Goal: Transaction & Acquisition: Purchase product/service

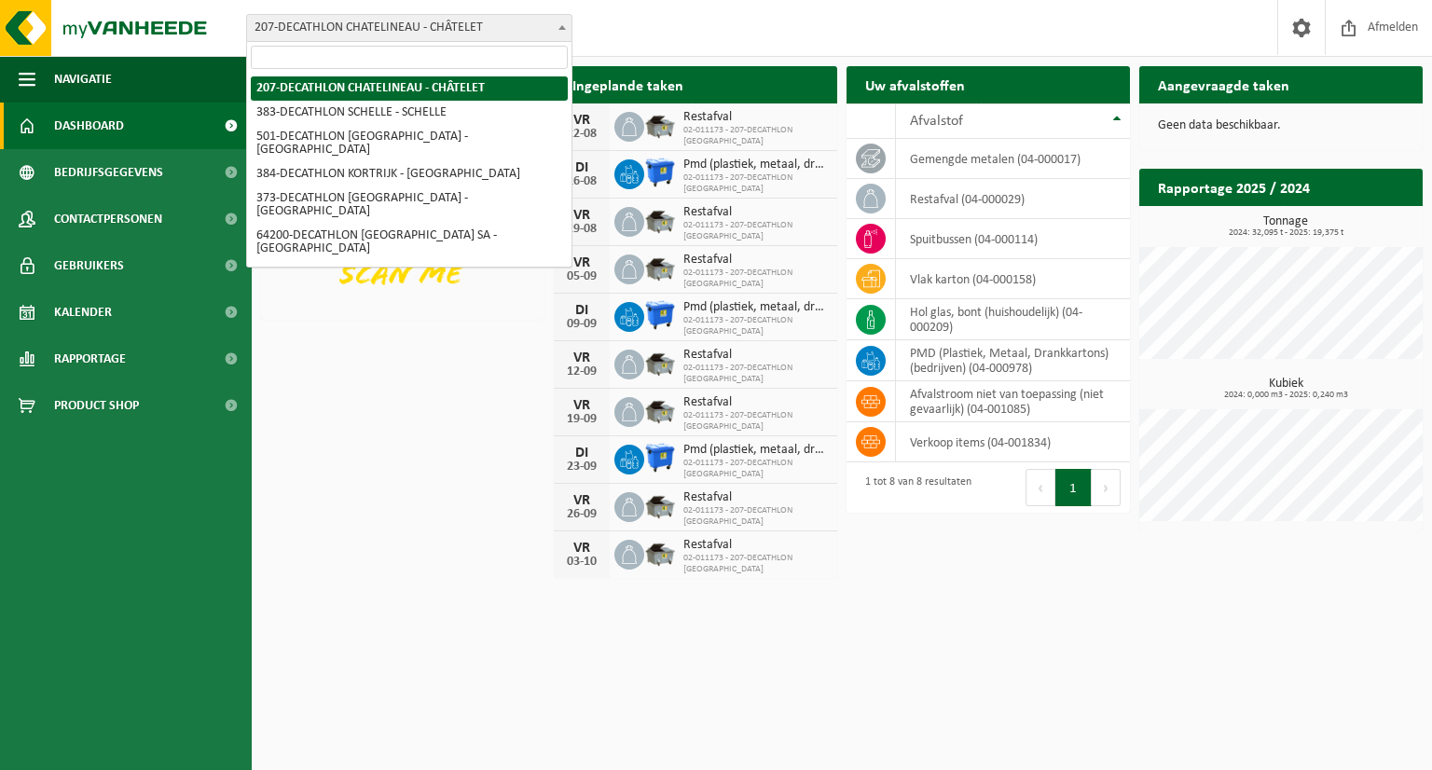
click at [558, 19] on span at bounding box center [562, 27] width 19 height 24
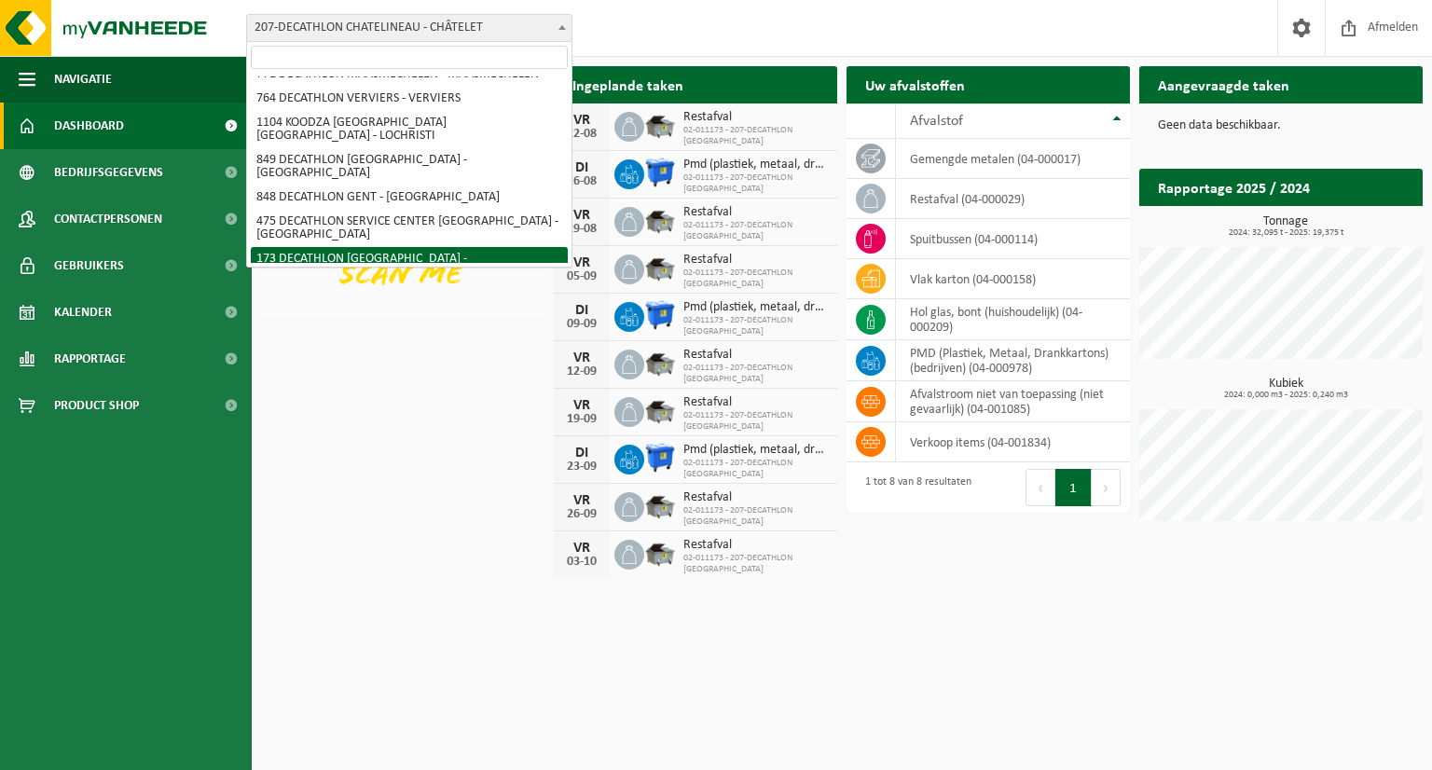
scroll to position [408, 0]
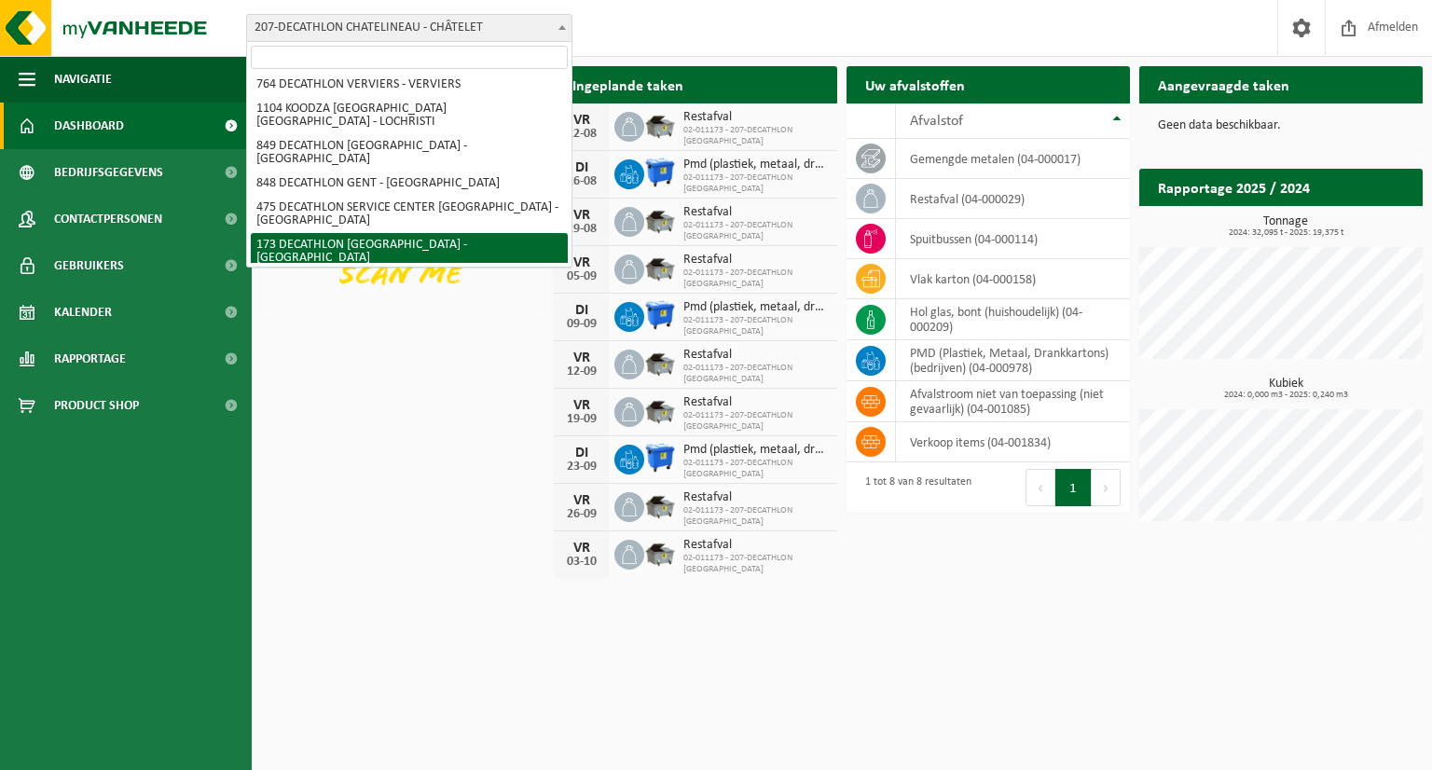
select select "3328"
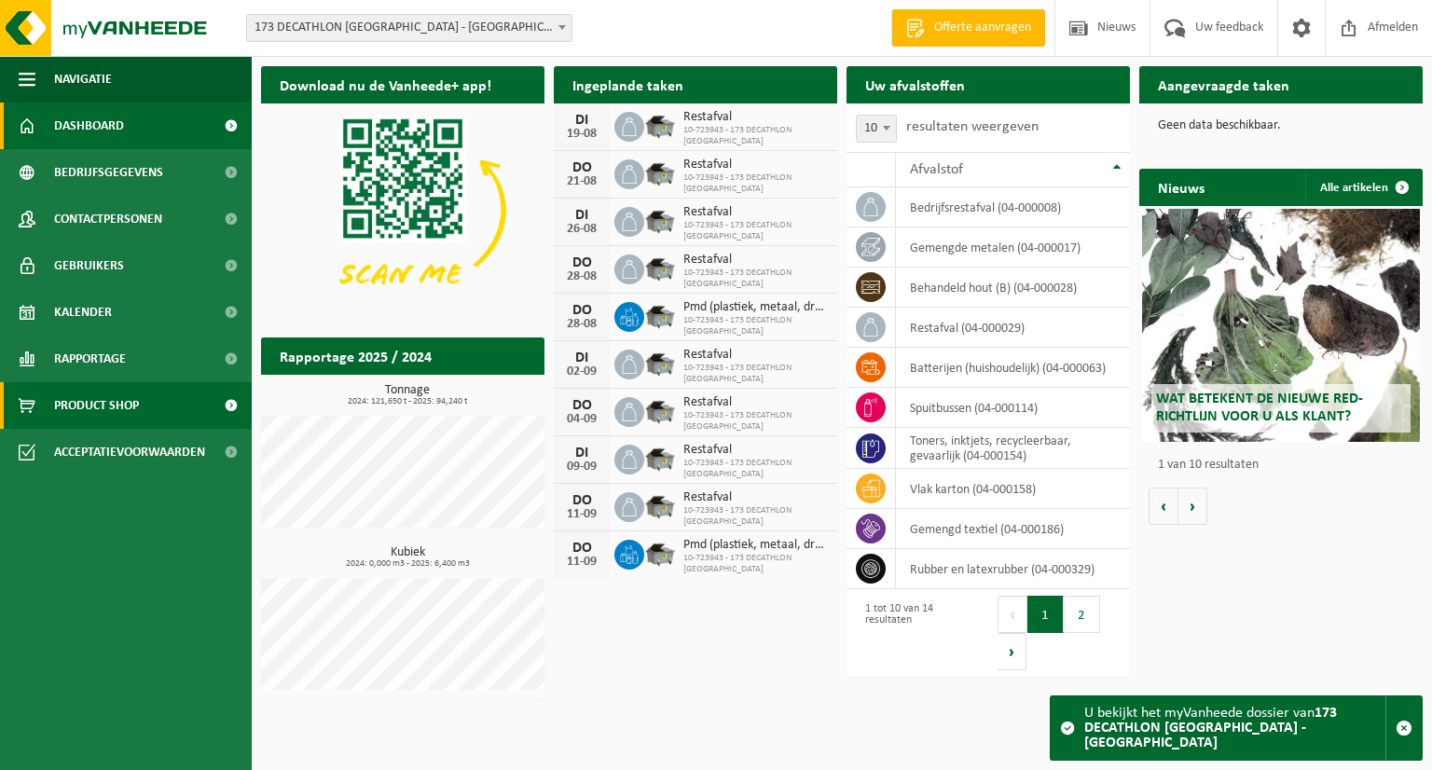
click at [133, 399] on span "Product Shop" at bounding box center [96, 405] width 85 height 47
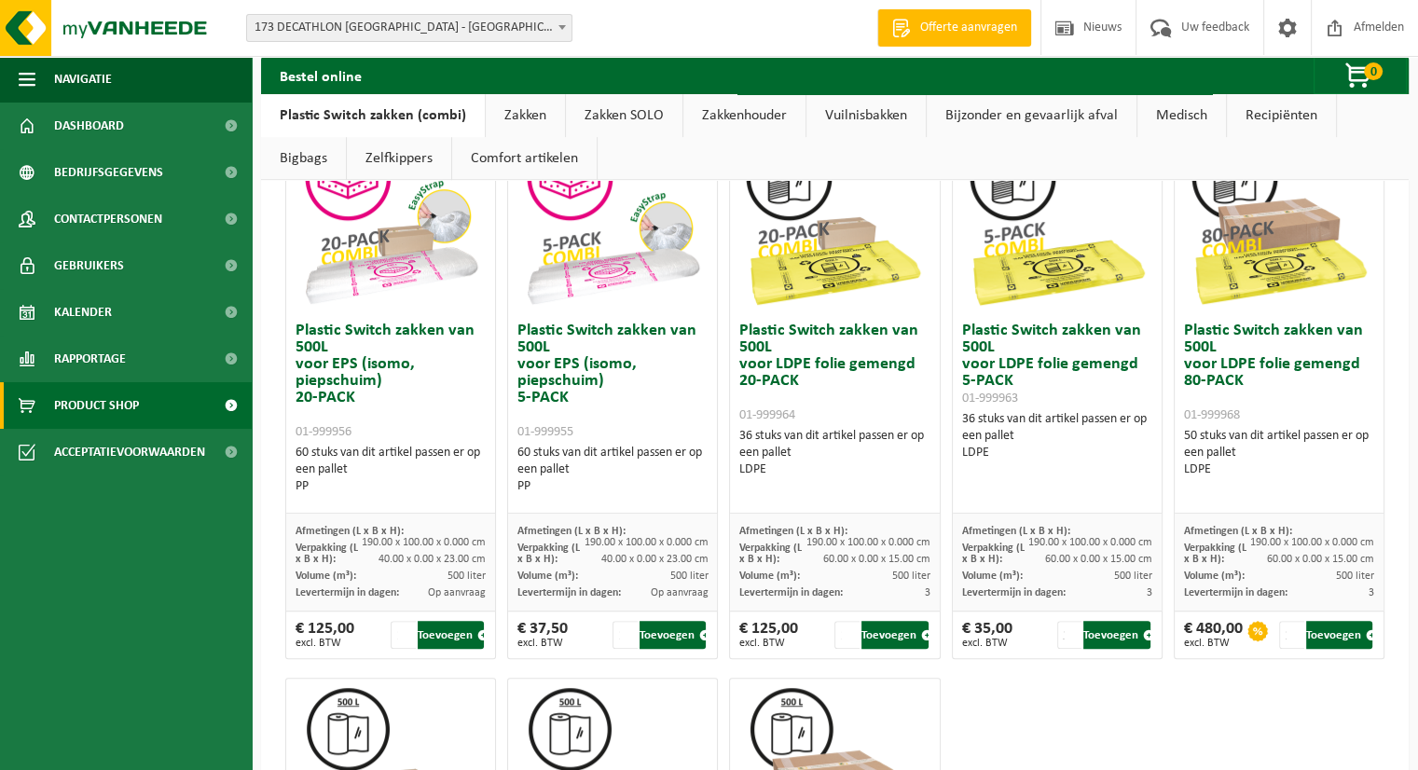
scroll to position [746, 0]
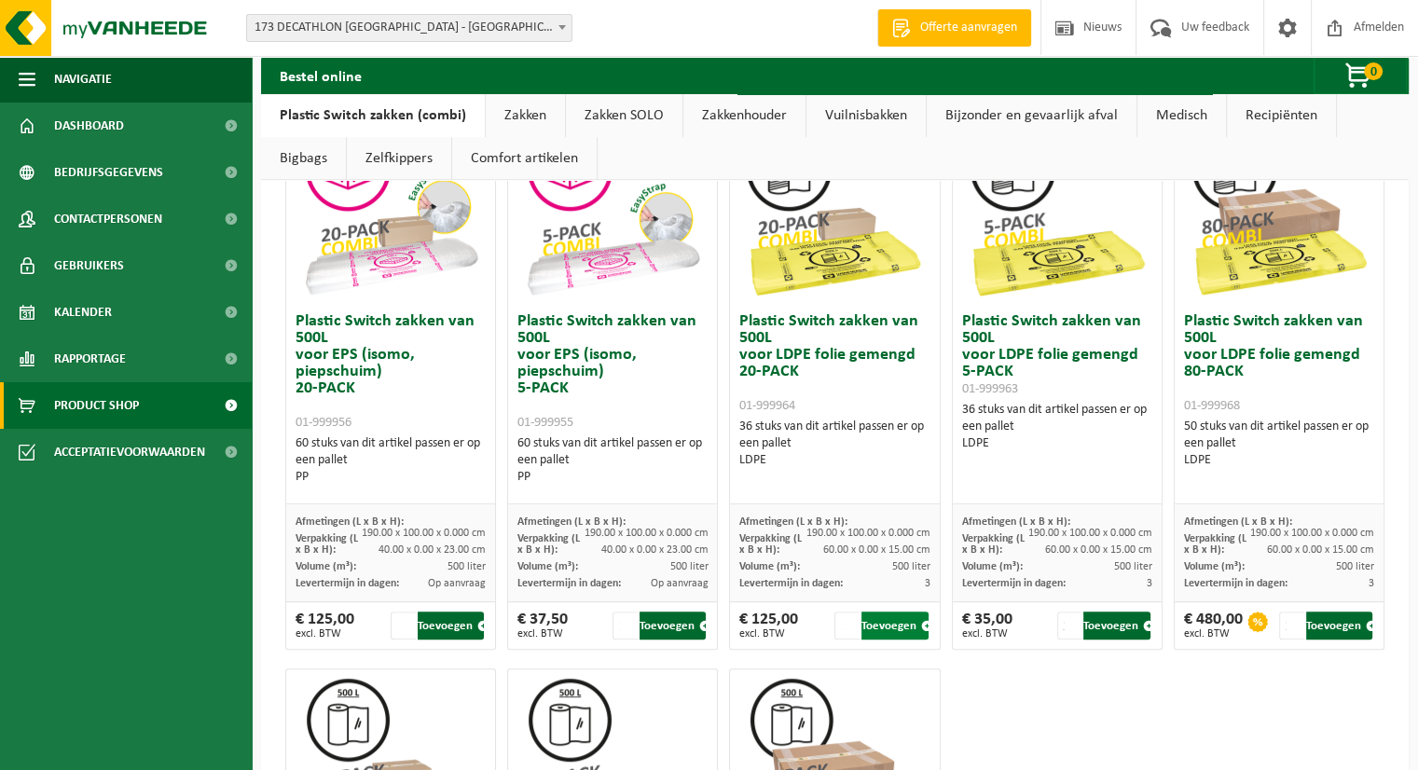
click at [887, 620] on button "Toevoegen" at bounding box center [894, 626] width 66 height 28
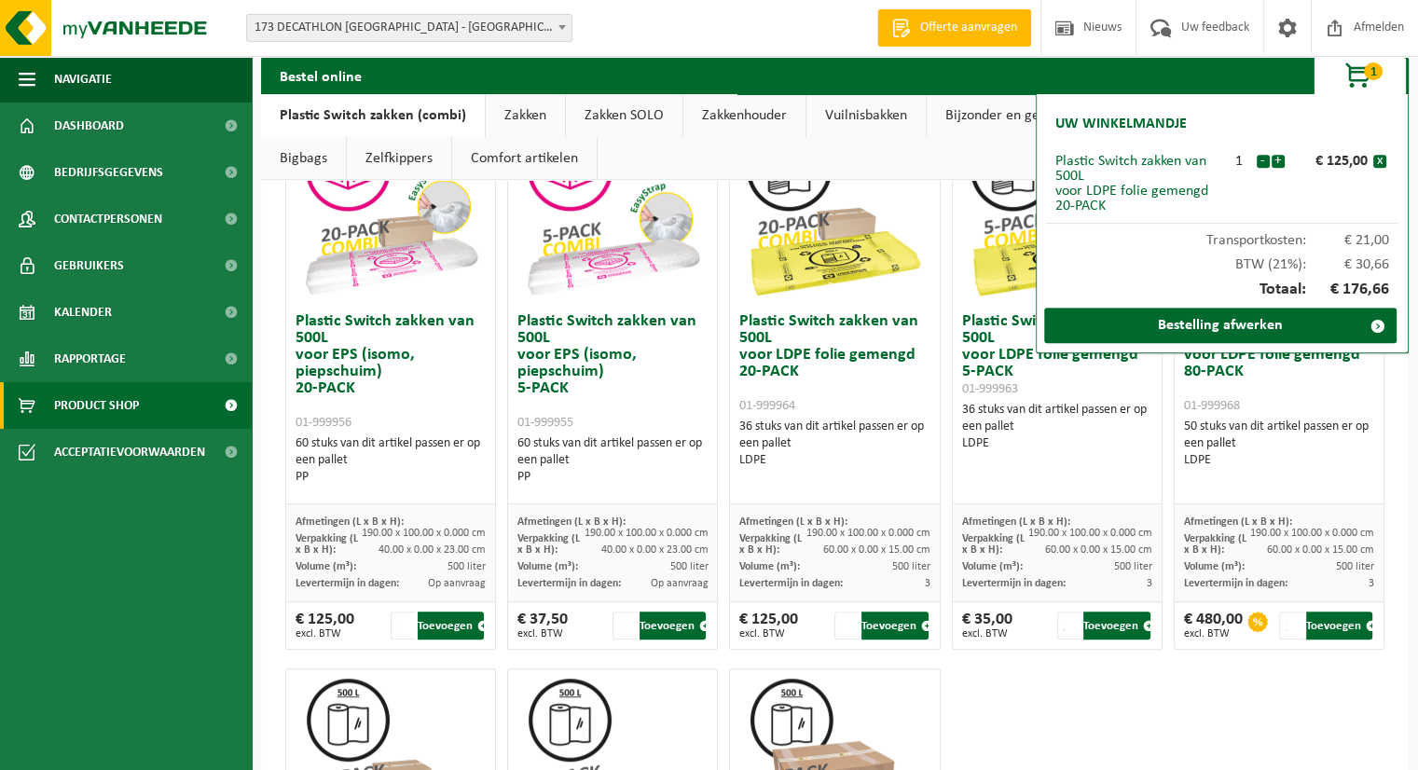
scroll to position [653, 0]
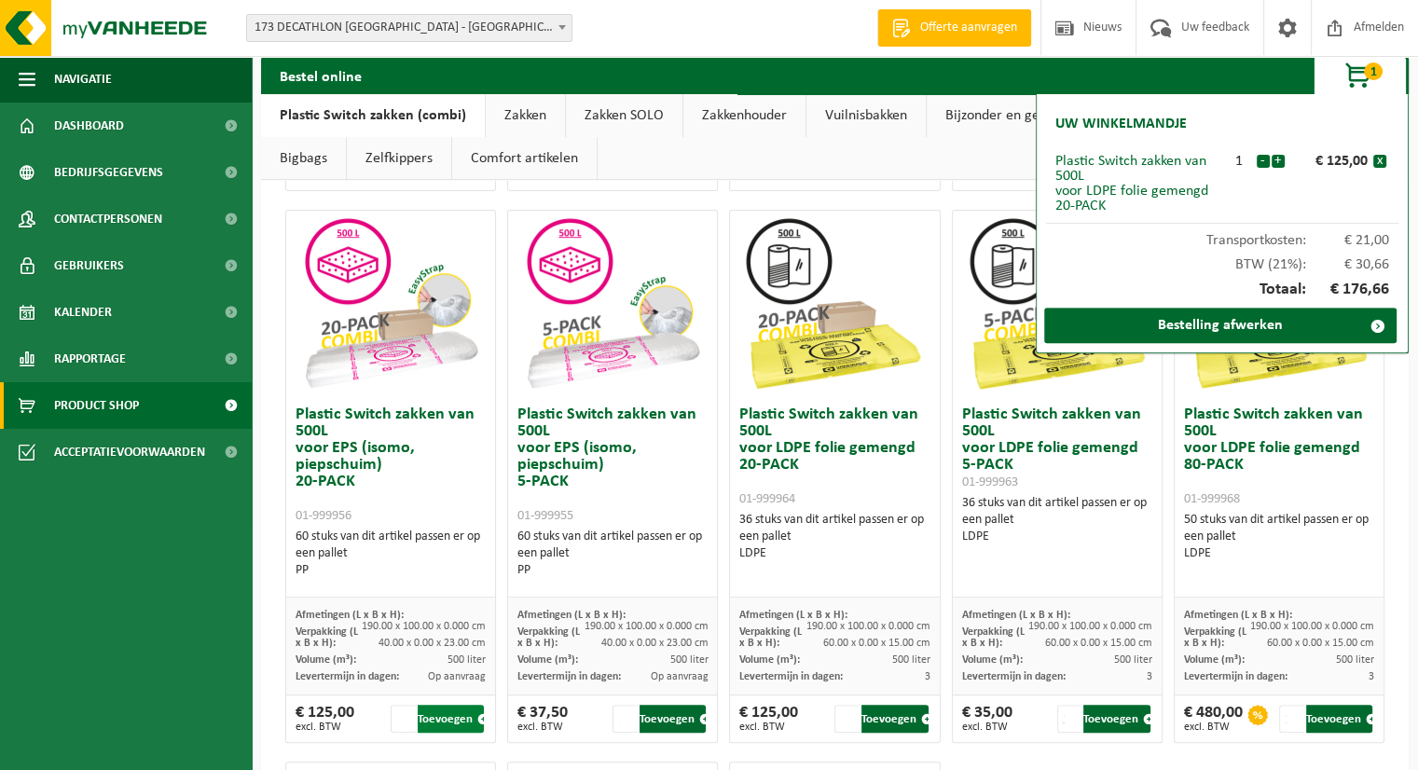
click at [452, 718] on button "Toevoegen" at bounding box center [451, 719] width 66 height 28
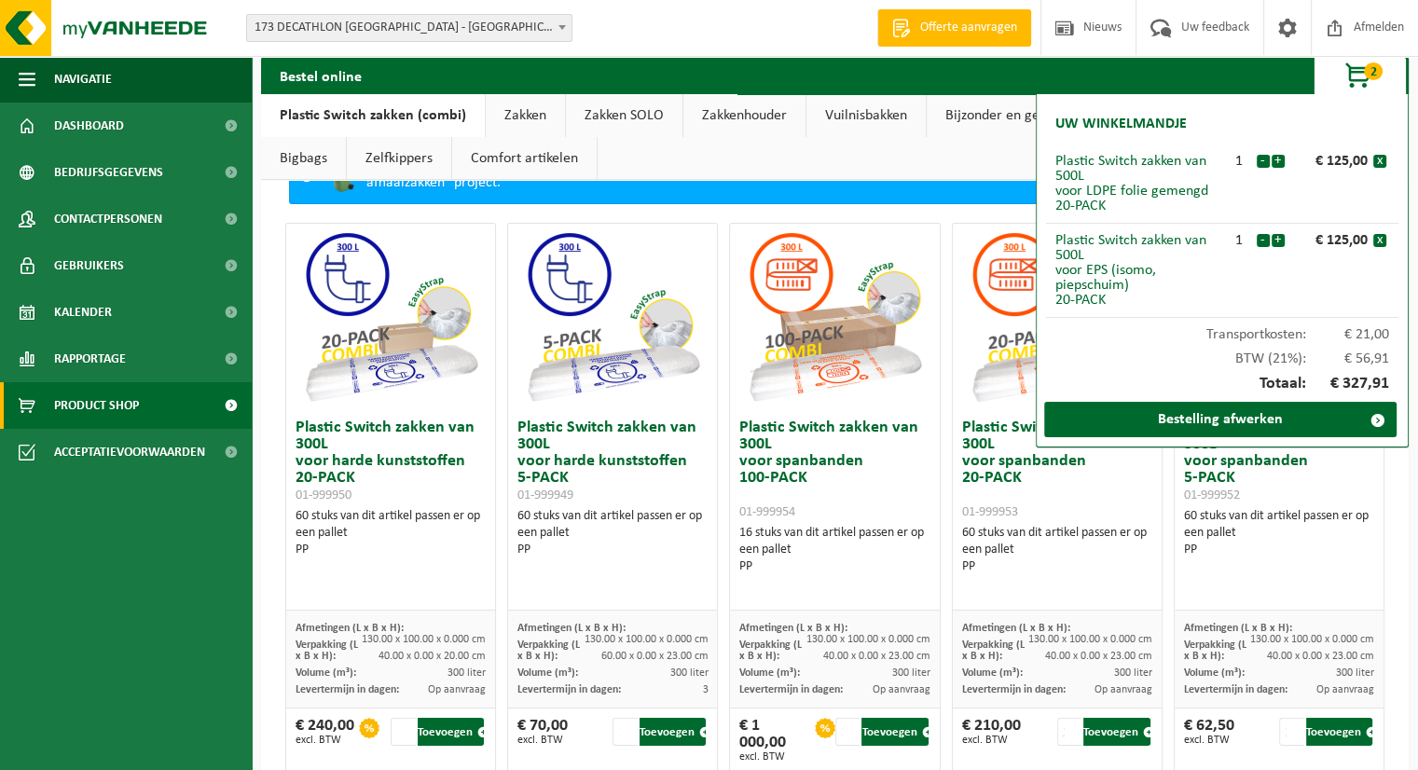
scroll to position [186, 0]
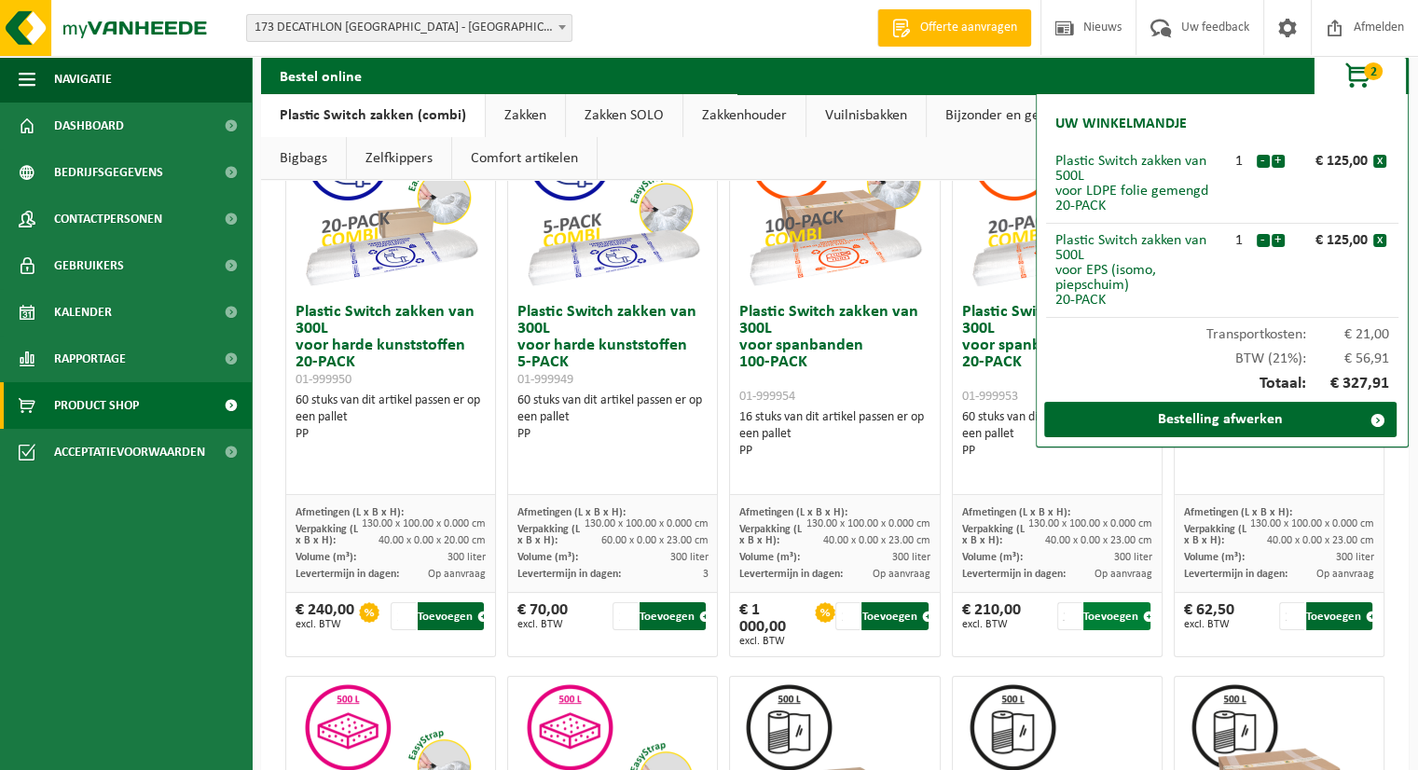
click at [1100, 616] on button "Toevoegen" at bounding box center [1116, 616] width 66 height 28
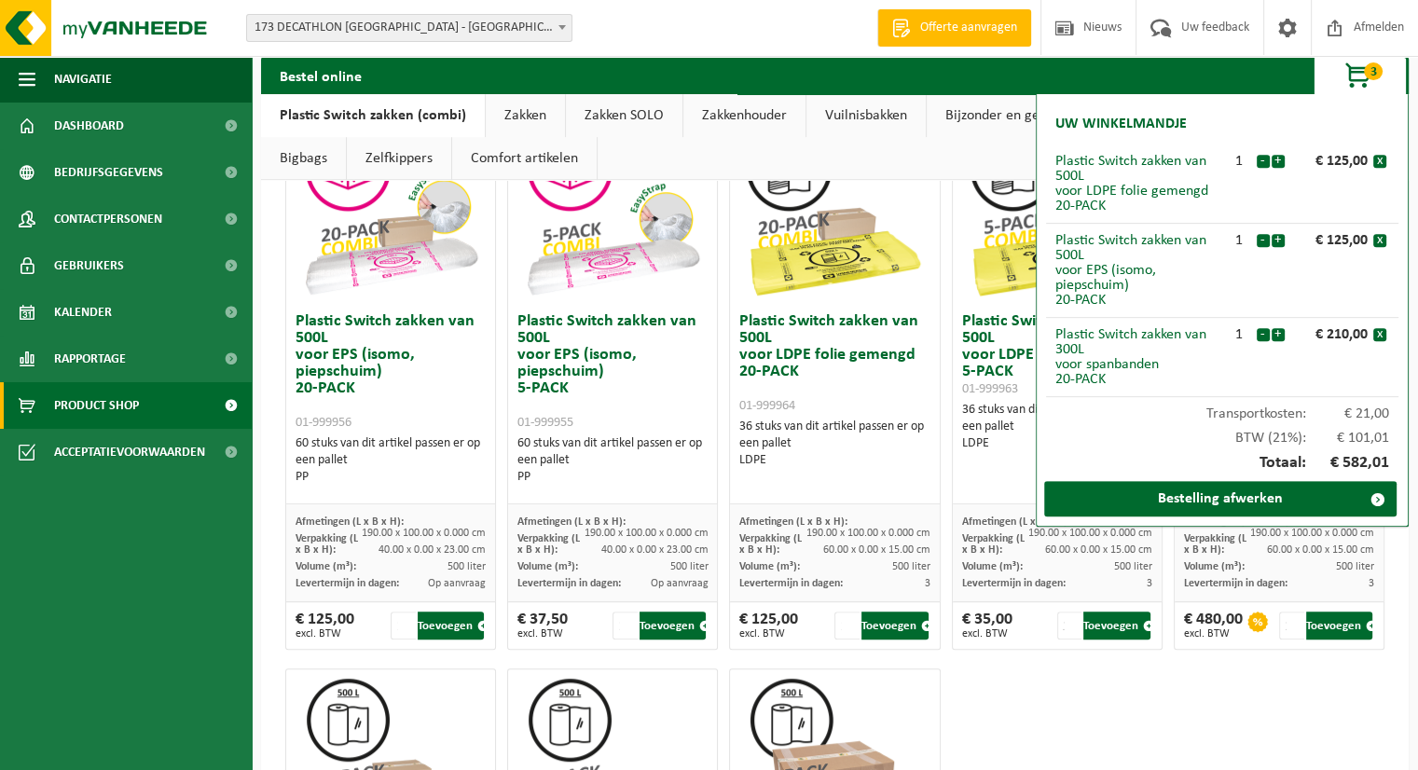
scroll to position [1212, 0]
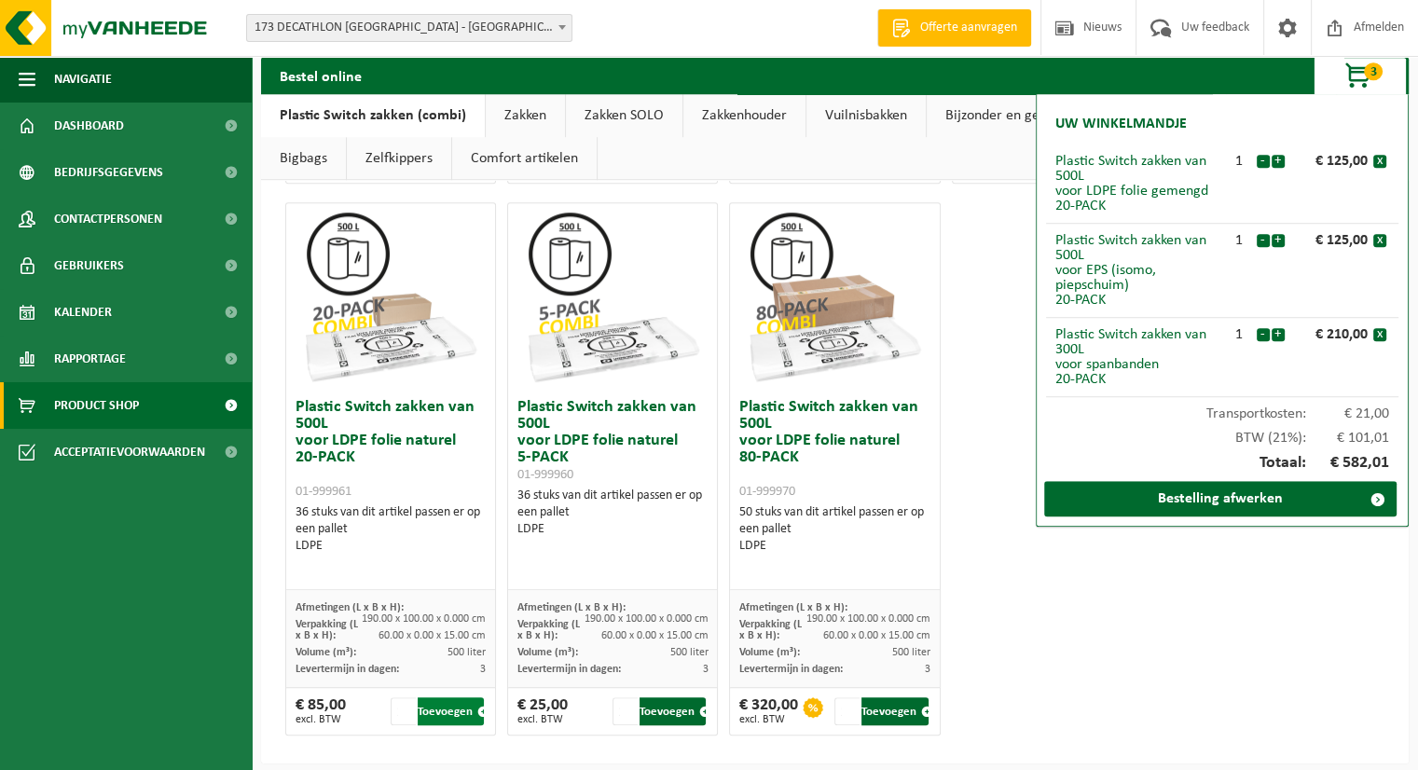
click at [448, 703] on button "Toevoegen" at bounding box center [451, 711] width 66 height 28
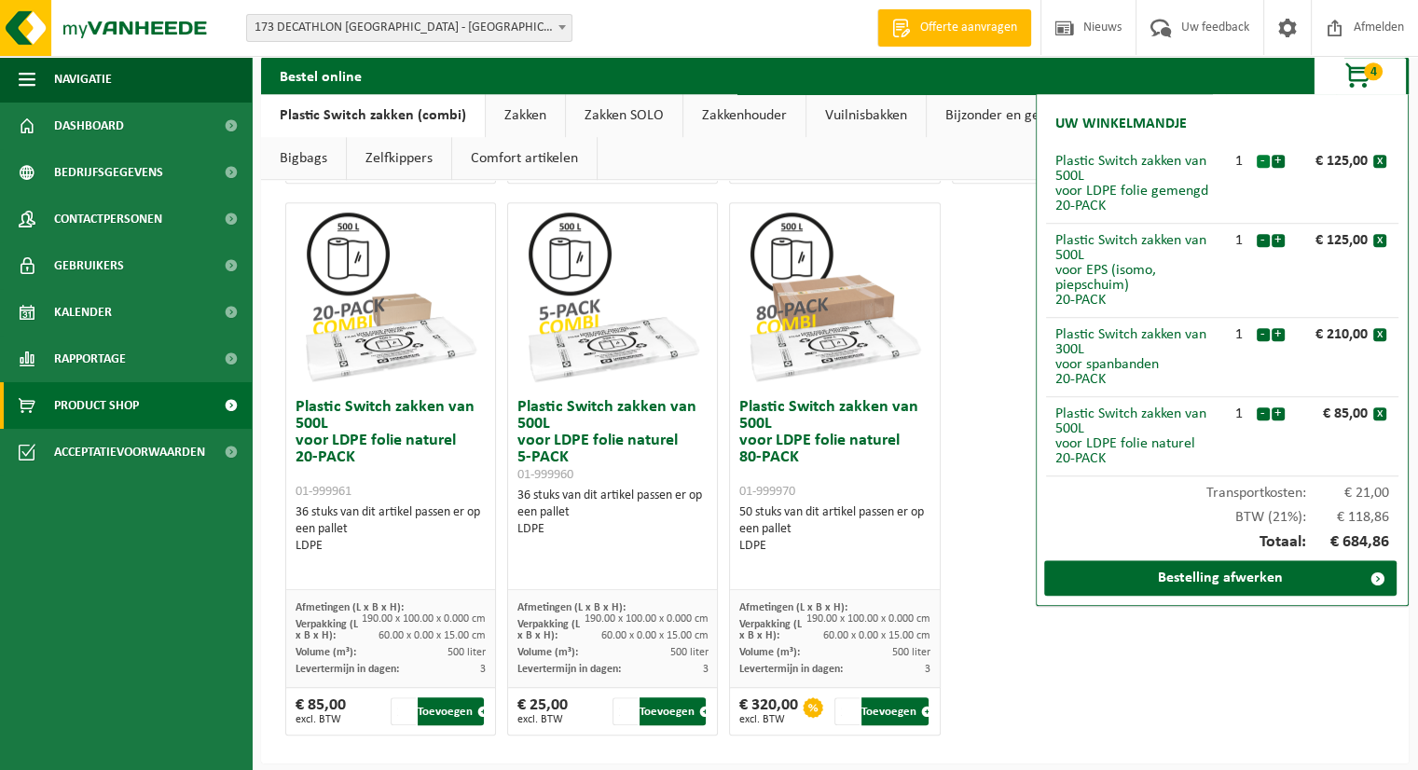
click at [1264, 160] on button "-" at bounding box center [1263, 161] width 13 height 13
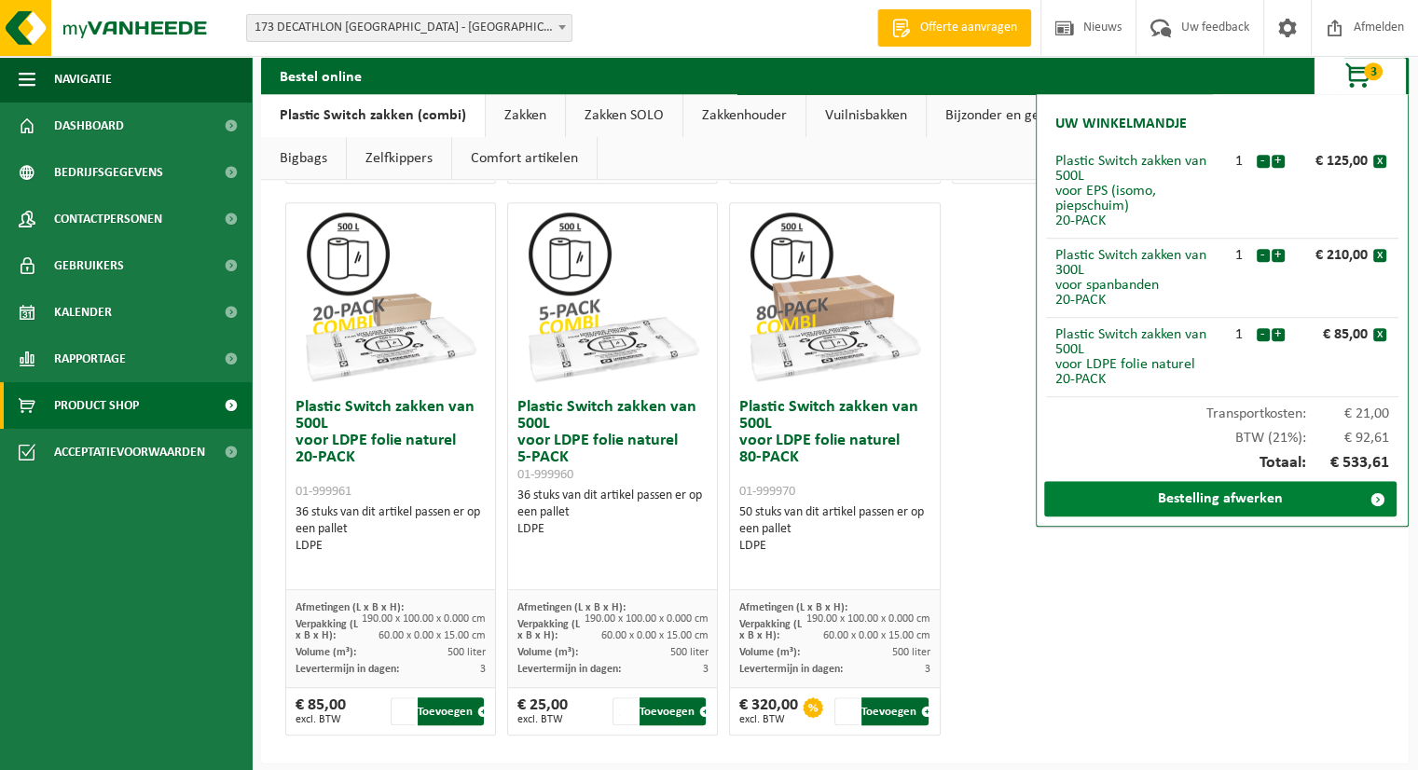
click at [1243, 492] on link "Bestelling afwerken" at bounding box center [1220, 498] width 352 height 35
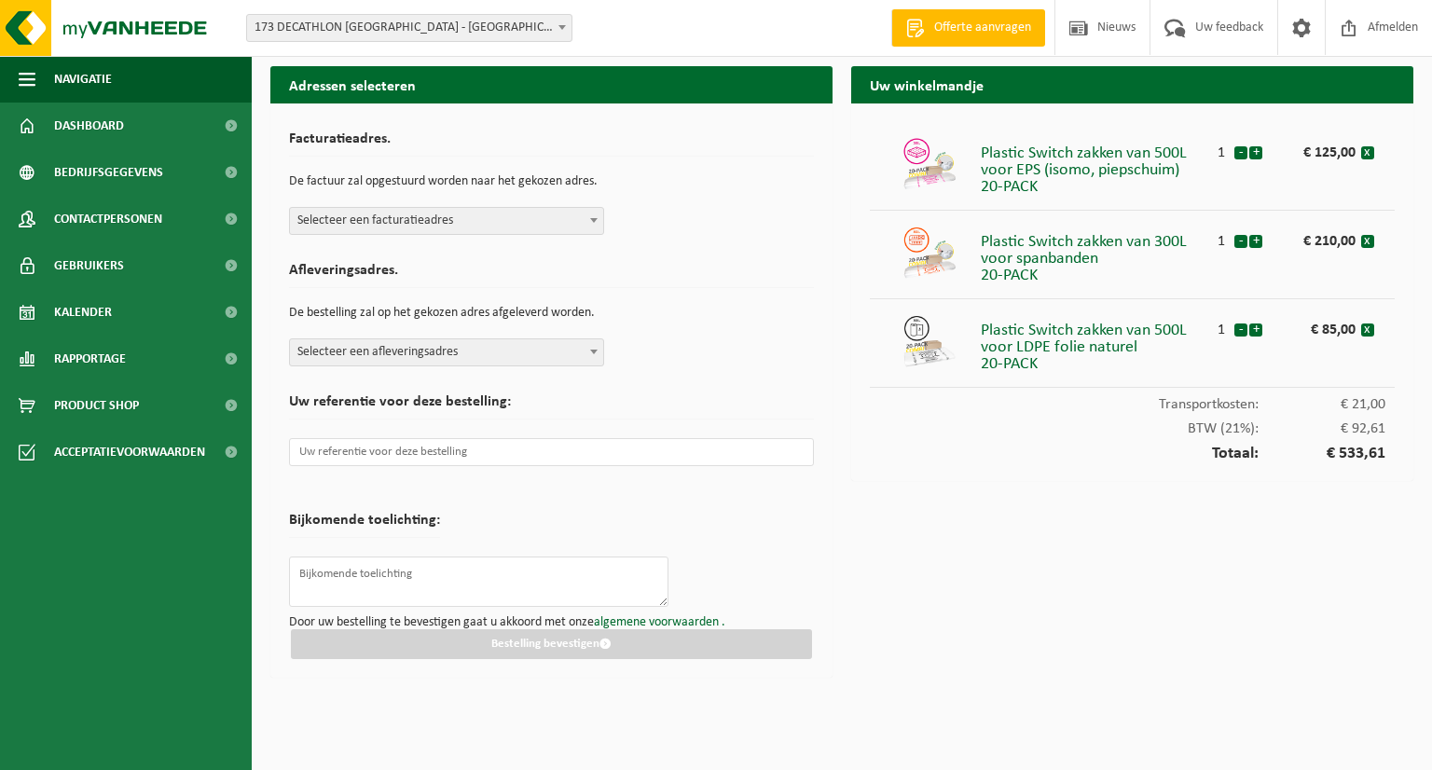
click at [557, 210] on span "Selecteer een facturatieadres" at bounding box center [446, 221] width 313 height 26
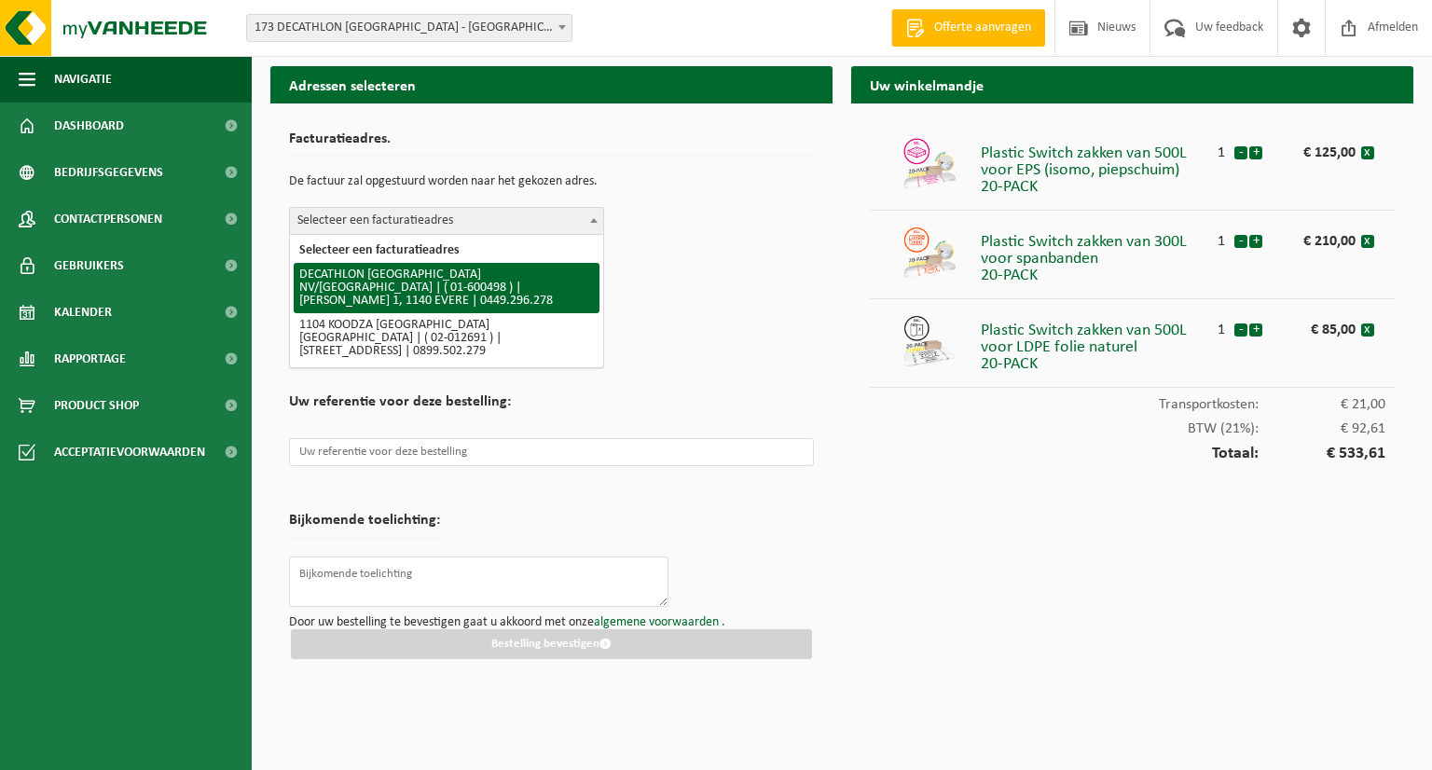
select select "964"
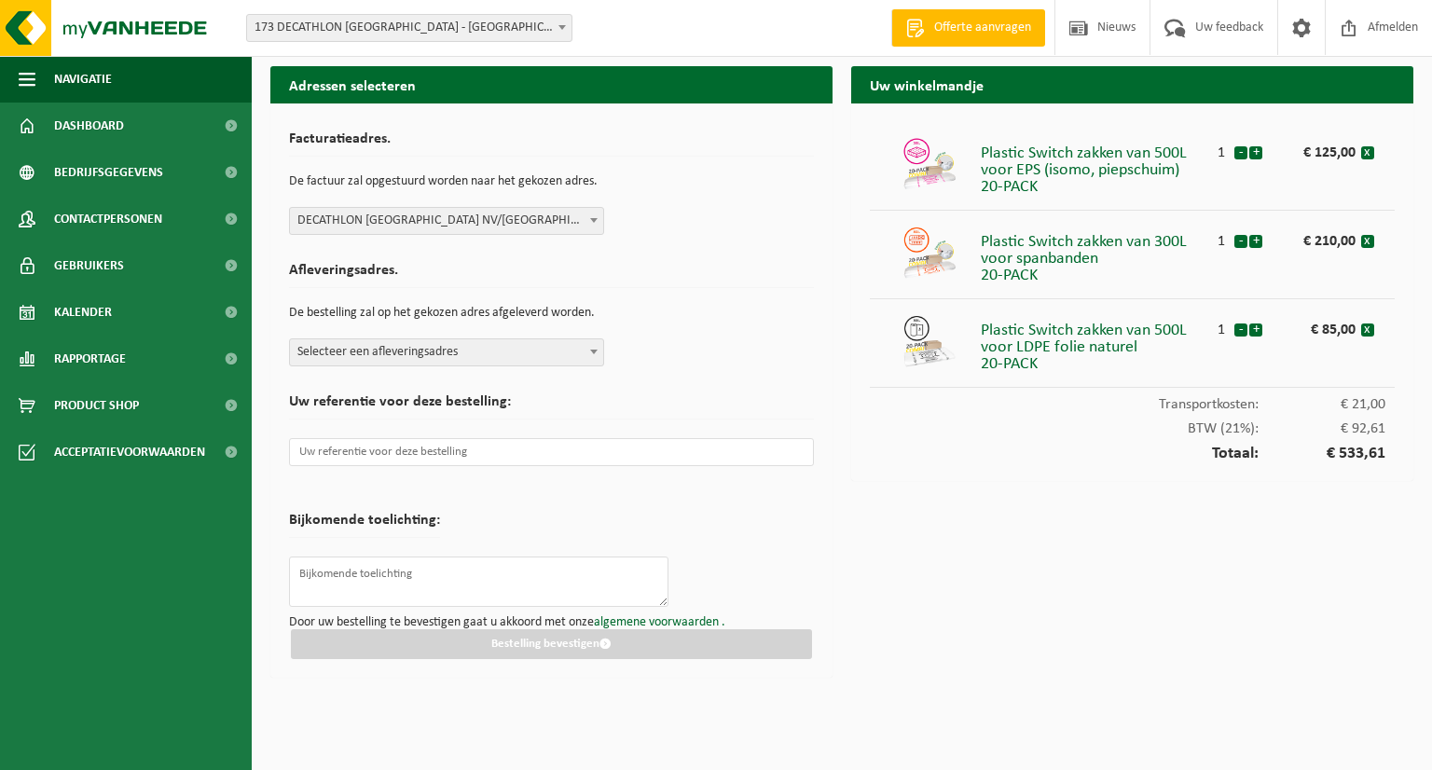
click at [588, 355] on span at bounding box center [594, 351] width 19 height 24
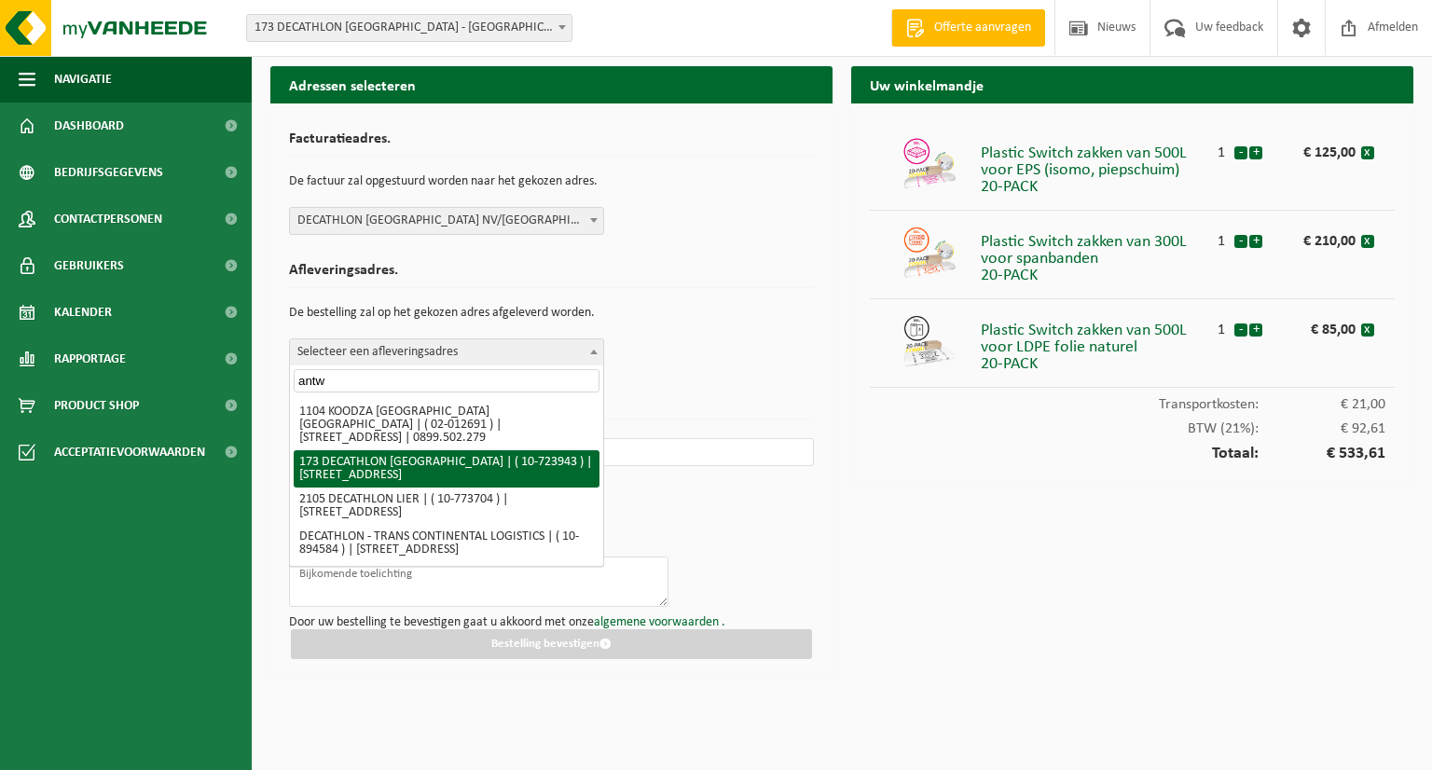
type input "antw"
select select "3328"
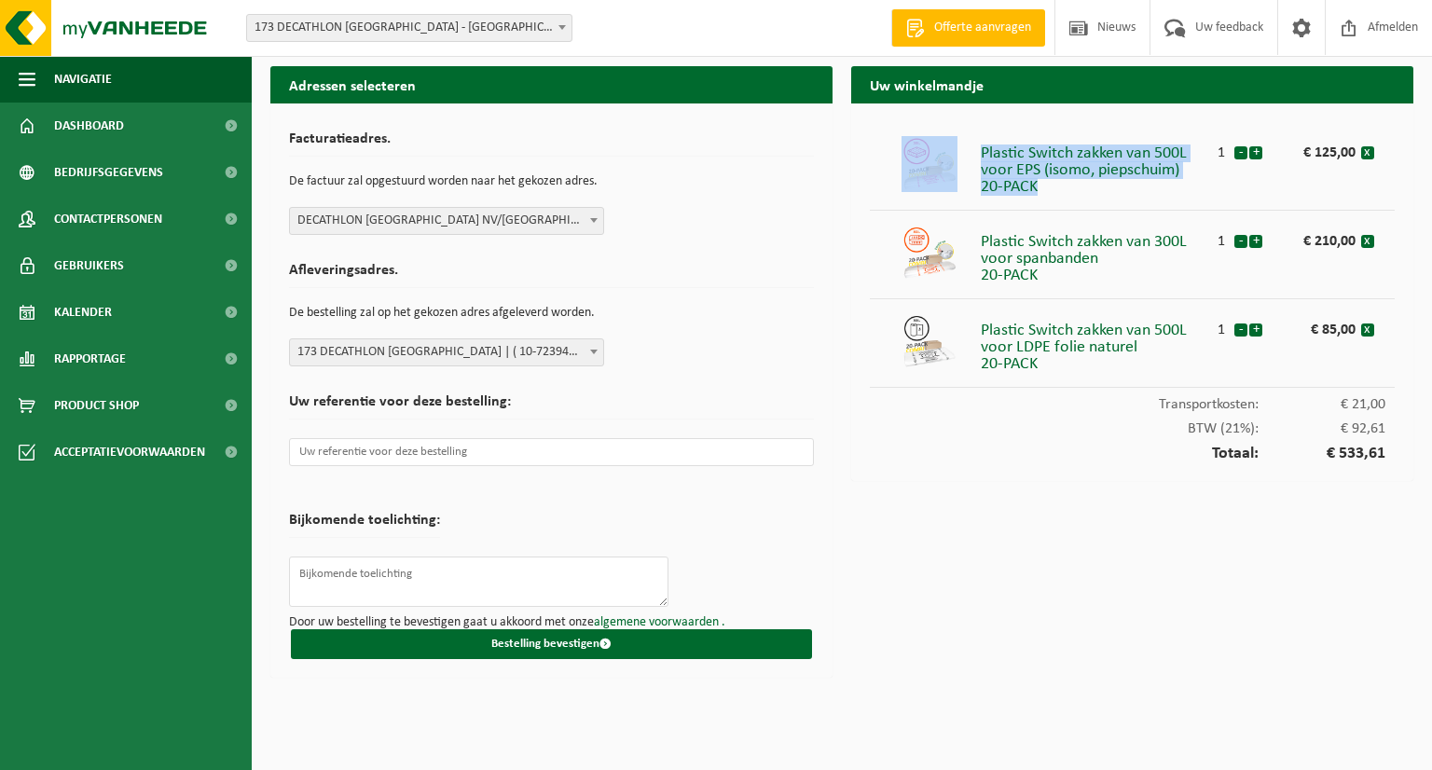
drag, startPoint x: 1042, startPoint y: 191, endPoint x: 970, endPoint y: 161, distance: 78.6
click at [970, 161] on li "Plastic Switch zakken van 500L voor EPS (isomo, piepschuim) 20-PACK 1 - + € 125…" at bounding box center [1132, 166] width 525 height 89
copy li "Plastic Switch zakken van 500L voor EPS (isomo, piepschuim) 20-PACK"
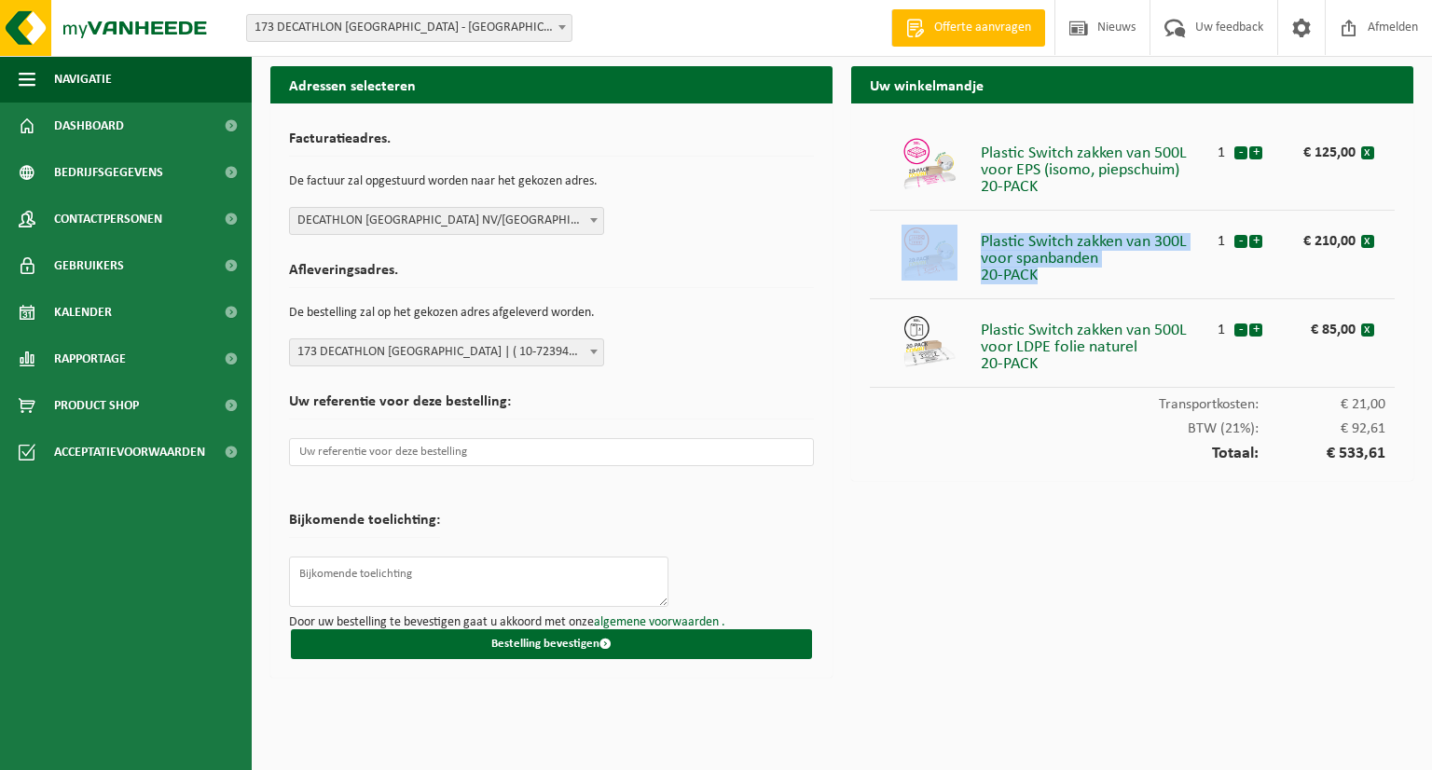
drag, startPoint x: 1052, startPoint y: 283, endPoint x: 973, endPoint y: 243, distance: 88.0
click at [973, 243] on li "Plastic Switch zakken van 300L voor spanbanden 20-PACK 1 - + € 210,00 x" at bounding box center [1132, 255] width 525 height 89
copy li "Plastic Switch zakken van 300L voor spanbanden 20-PACK"
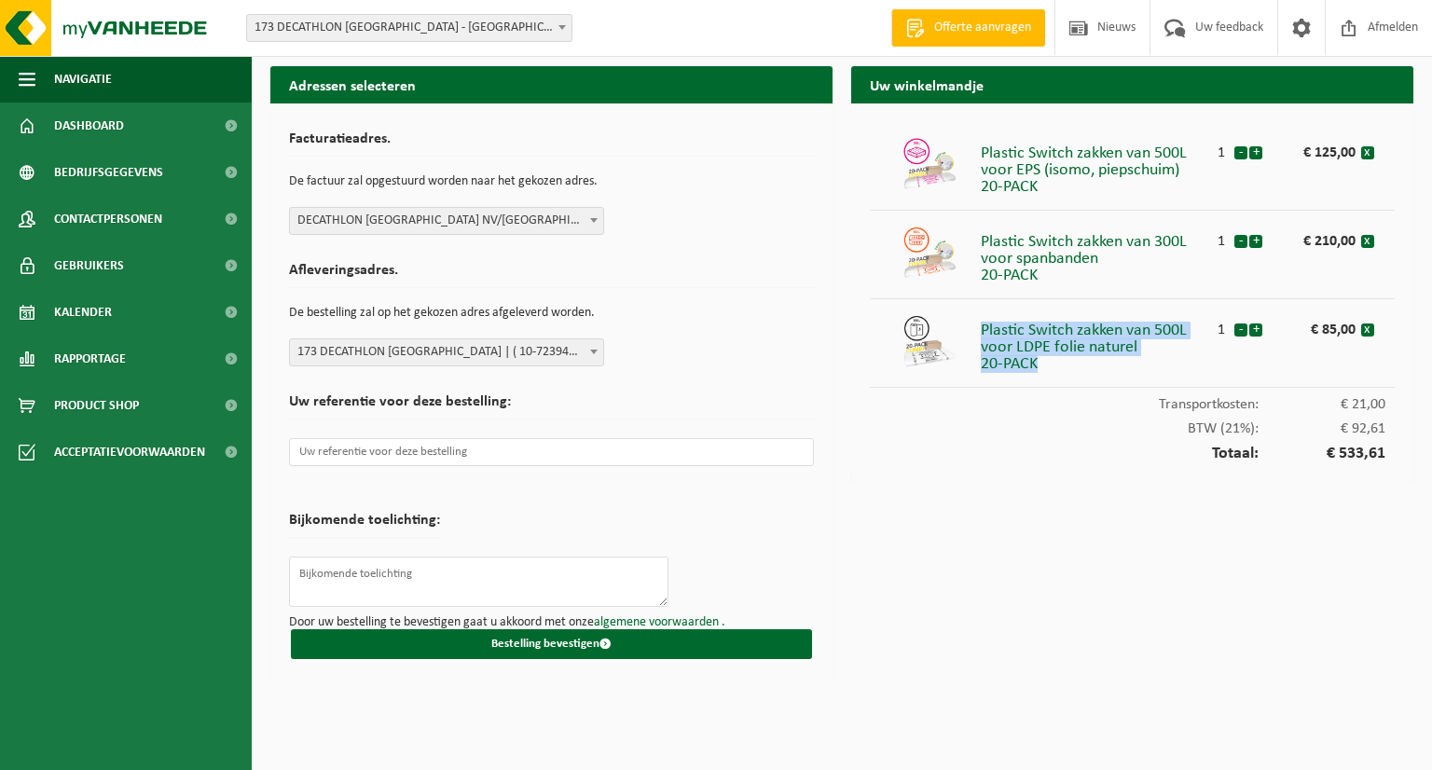
drag, startPoint x: 1046, startPoint y: 362, endPoint x: 984, endPoint y: 330, distance: 69.2
click at [984, 330] on div "Plastic Switch zakken van 500L voor LDPE folie naturel 20-PACK" at bounding box center [1094, 343] width 227 height 60
copy div "Plastic Switch zakken van 500L voor LDPE folie naturel 20-PACK"
click at [429, 448] on input "text" at bounding box center [551, 452] width 525 height 28
paste input "GC02080673"
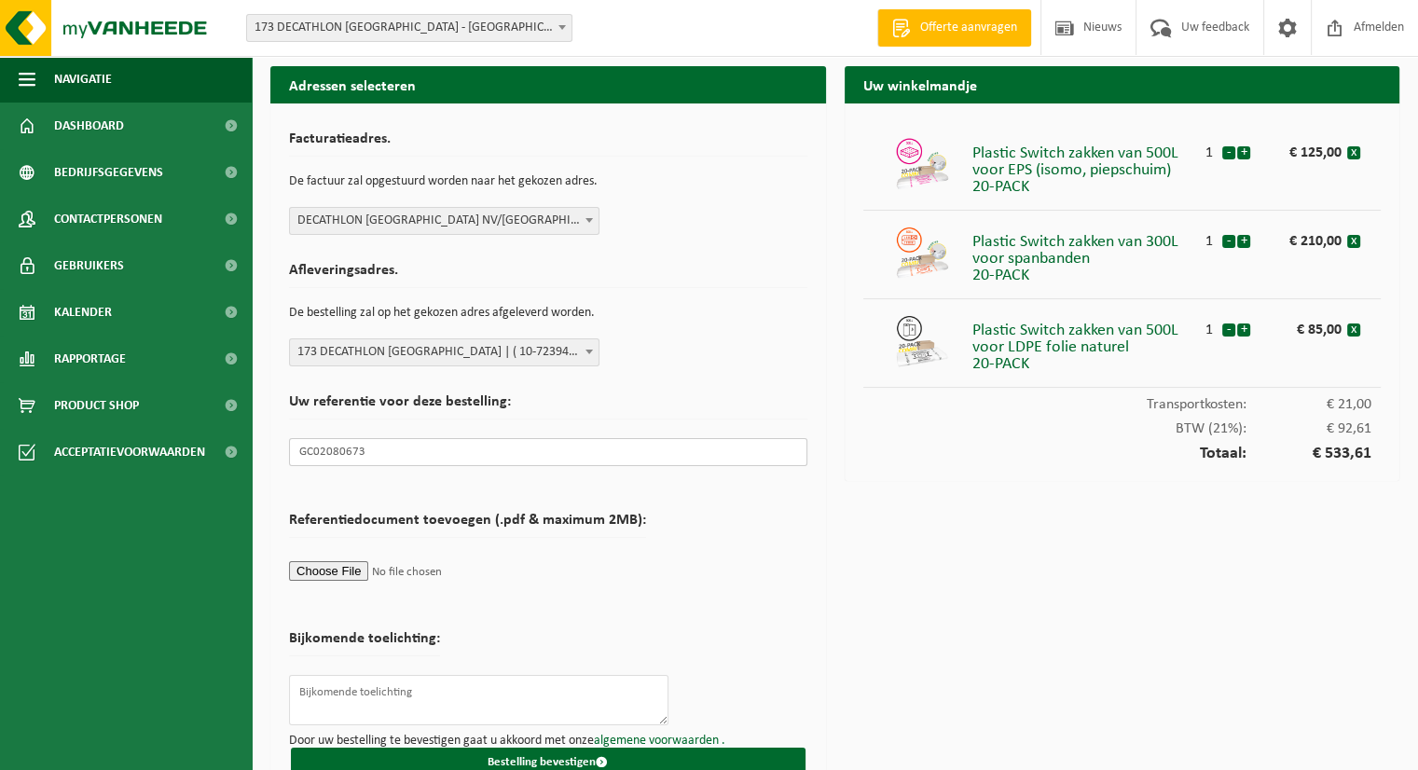
type input "GC02080673"
click at [340, 571] on input "file" at bounding box center [467, 571] width 357 height 28
type input "C:\fakepath\GC02080673BestellingzakkenVanheedevoorDecathlonAntwerpen-VANHEEDEEN…"
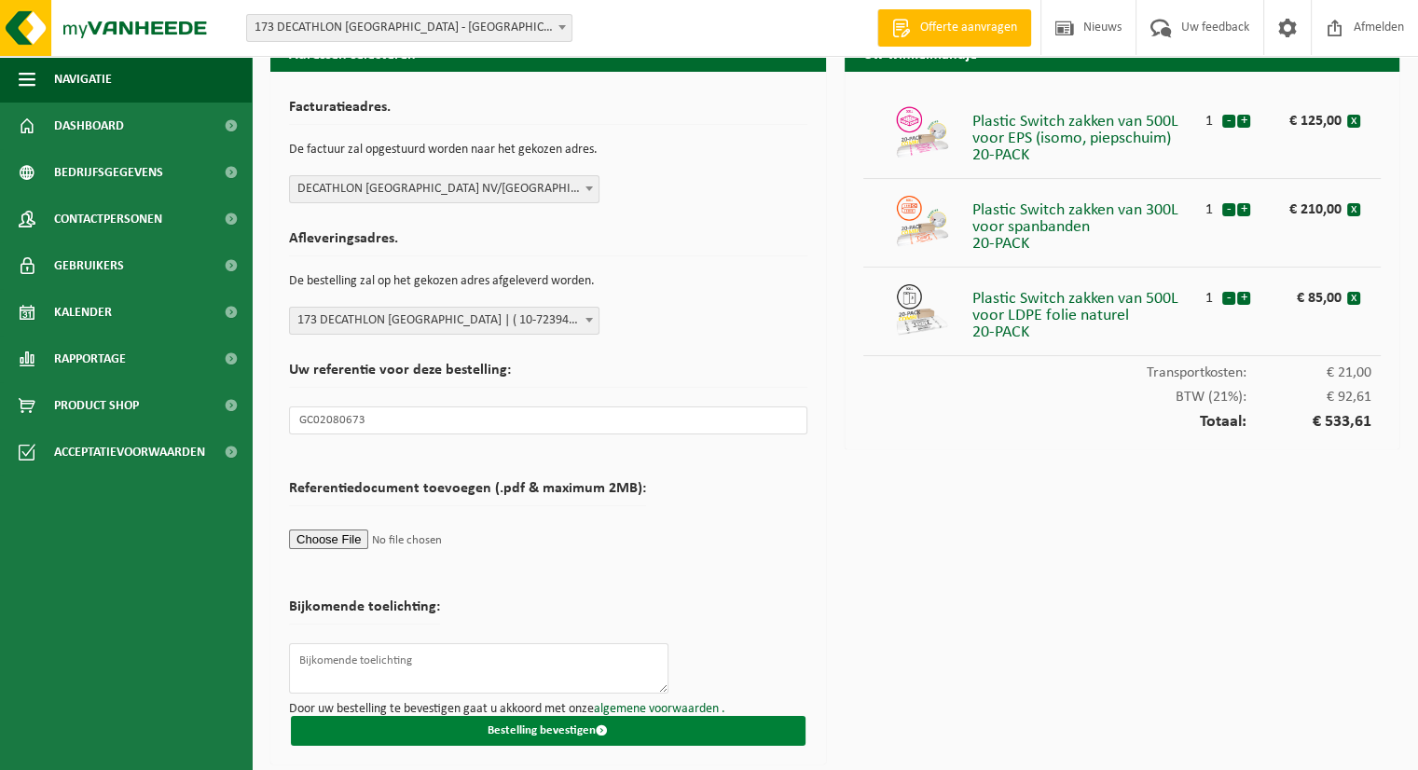
click at [610, 724] on button "Bestelling bevestigen" at bounding box center [548, 731] width 515 height 30
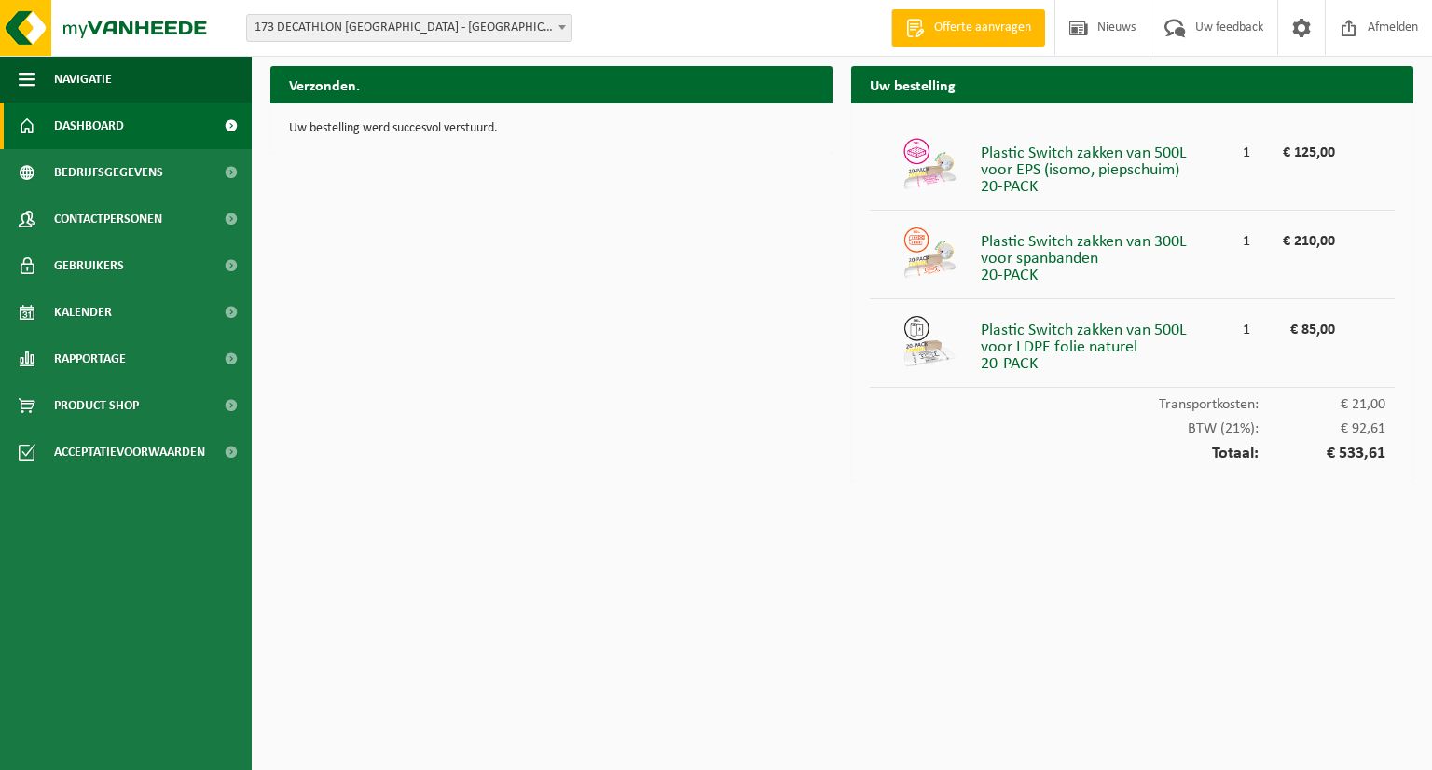
click at [227, 131] on span at bounding box center [231, 126] width 42 height 47
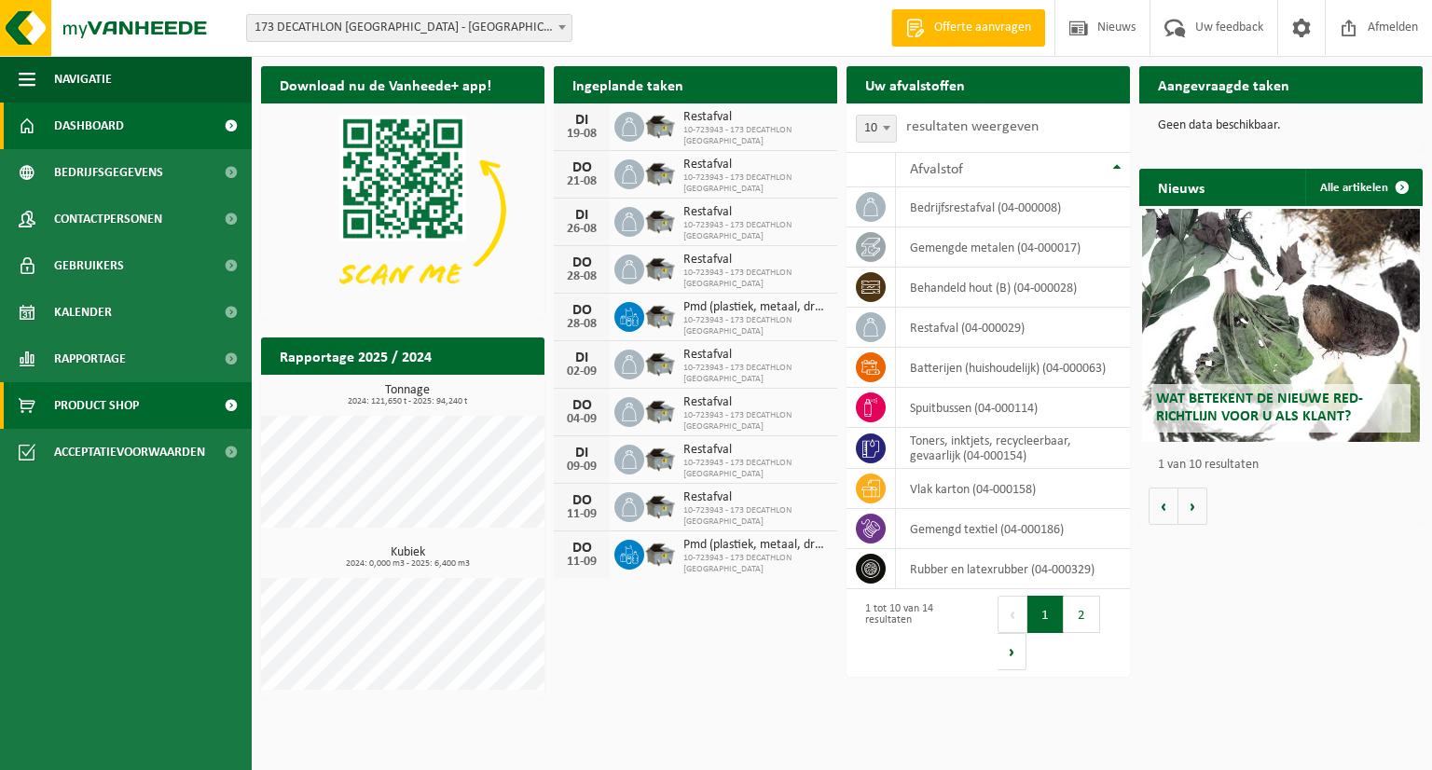
click at [226, 404] on span at bounding box center [231, 405] width 42 height 47
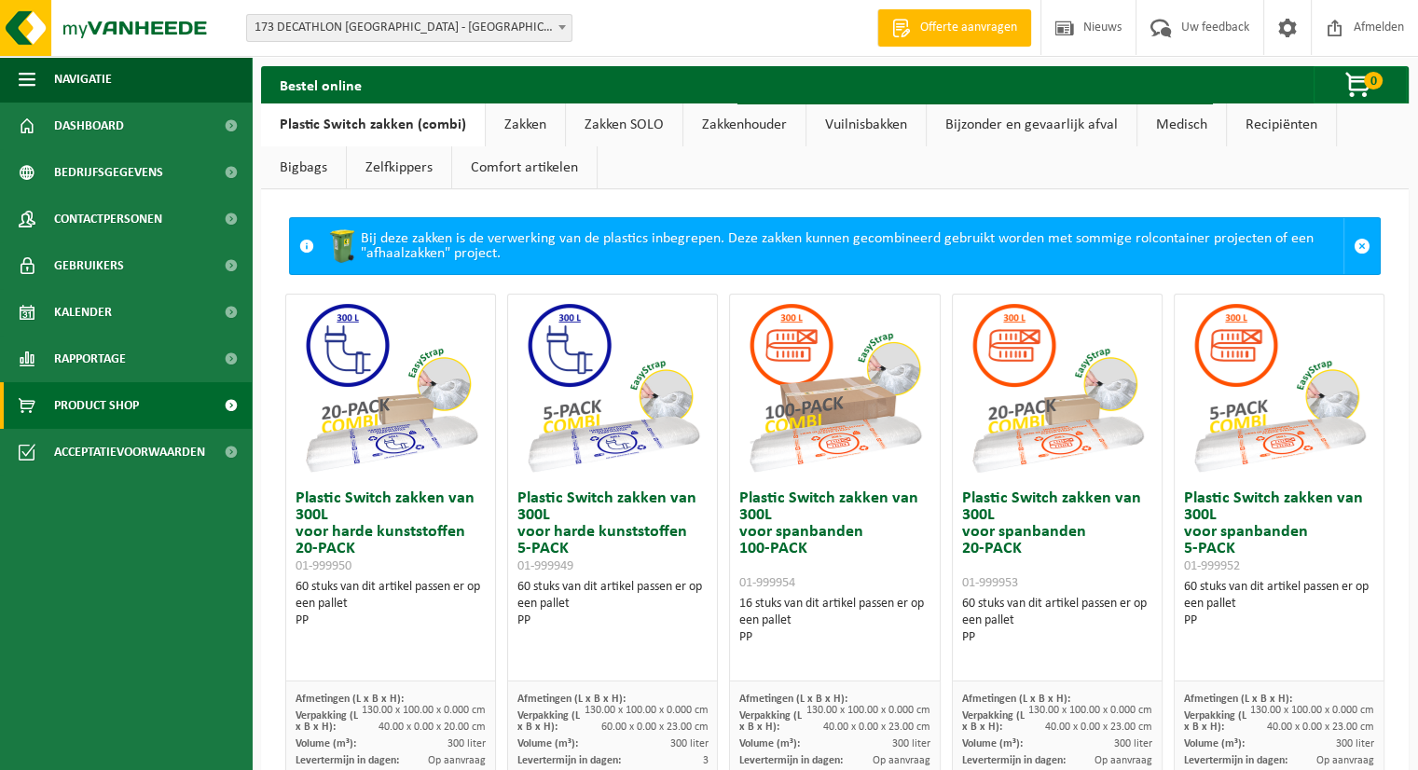
click at [533, 182] on link "Comfort artikelen" at bounding box center [524, 167] width 144 height 43
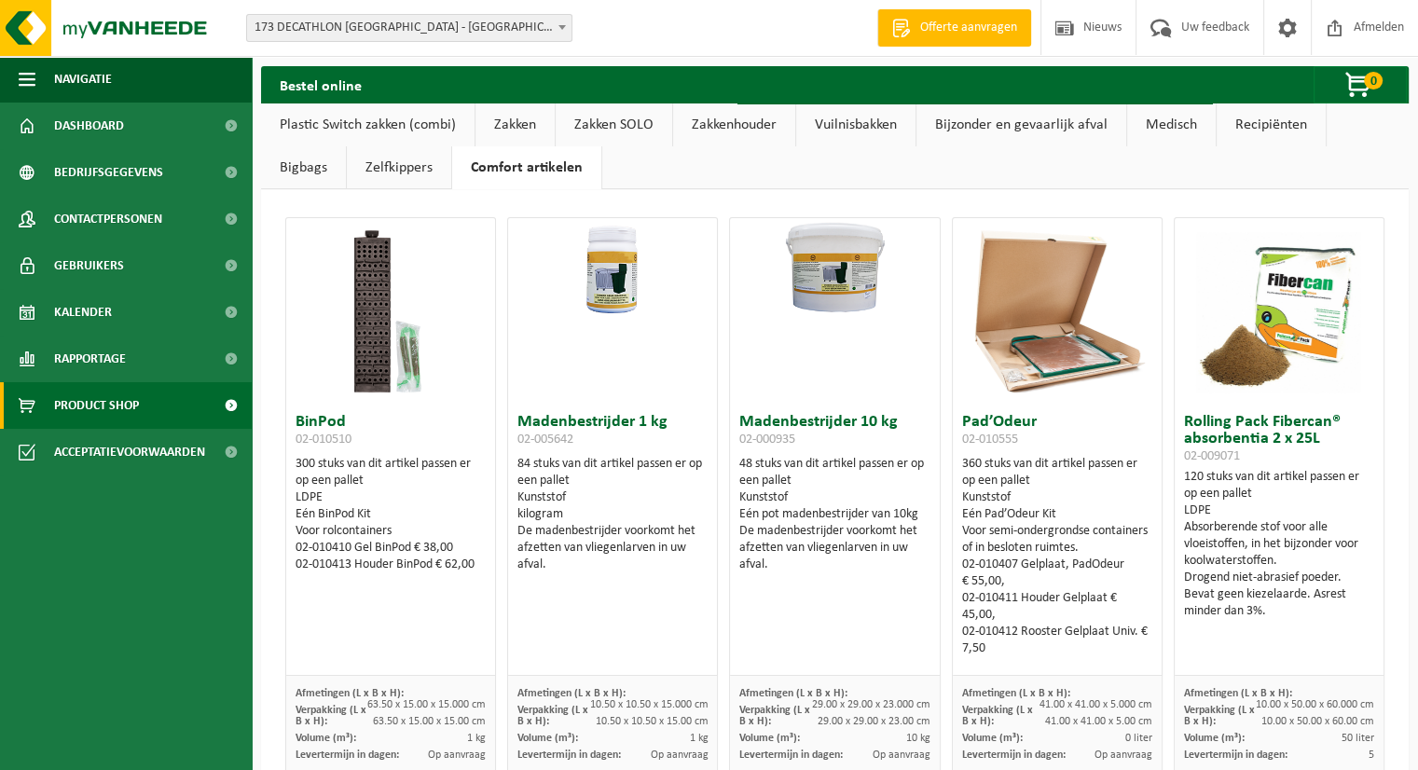
click at [518, 124] on link "Zakken" at bounding box center [514, 124] width 79 height 43
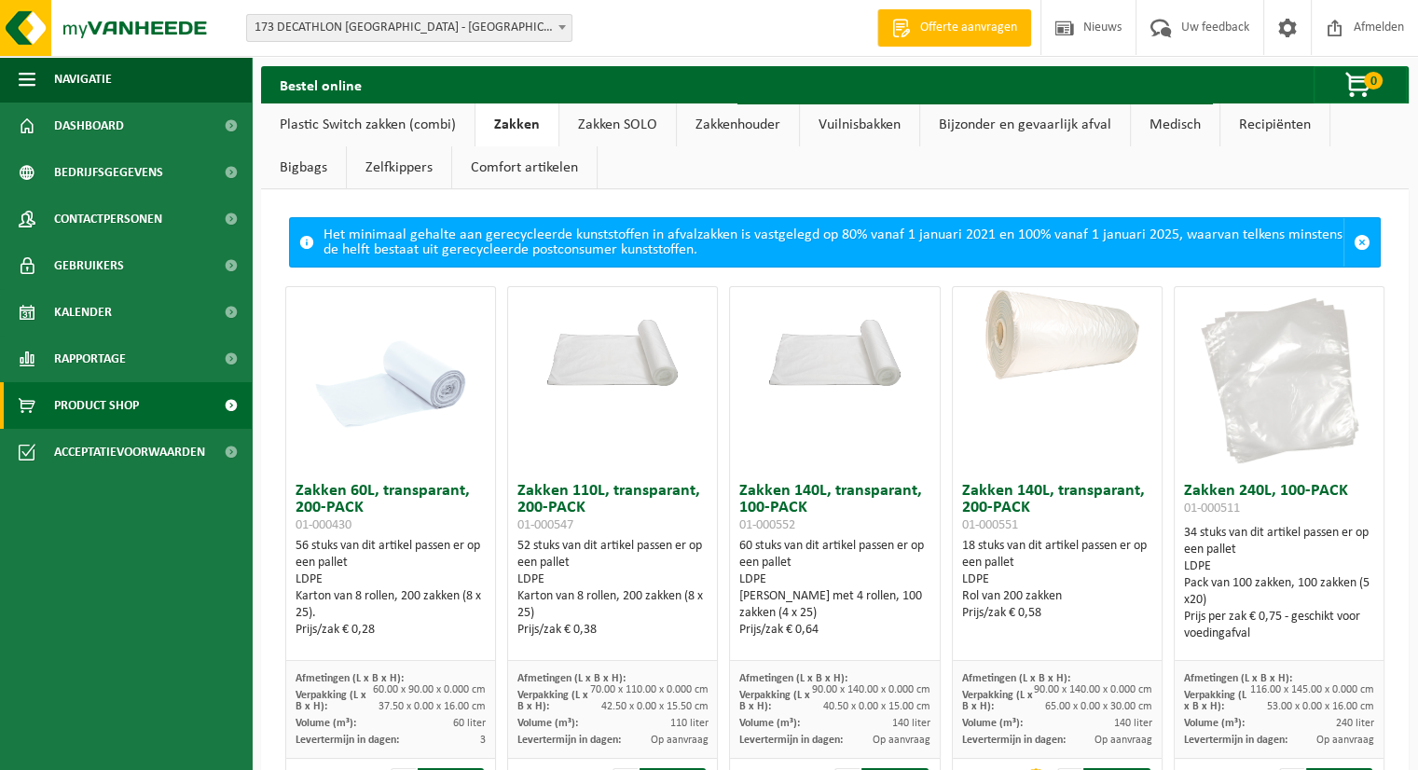
click at [620, 123] on link "Zakken SOLO" at bounding box center [617, 124] width 117 height 43
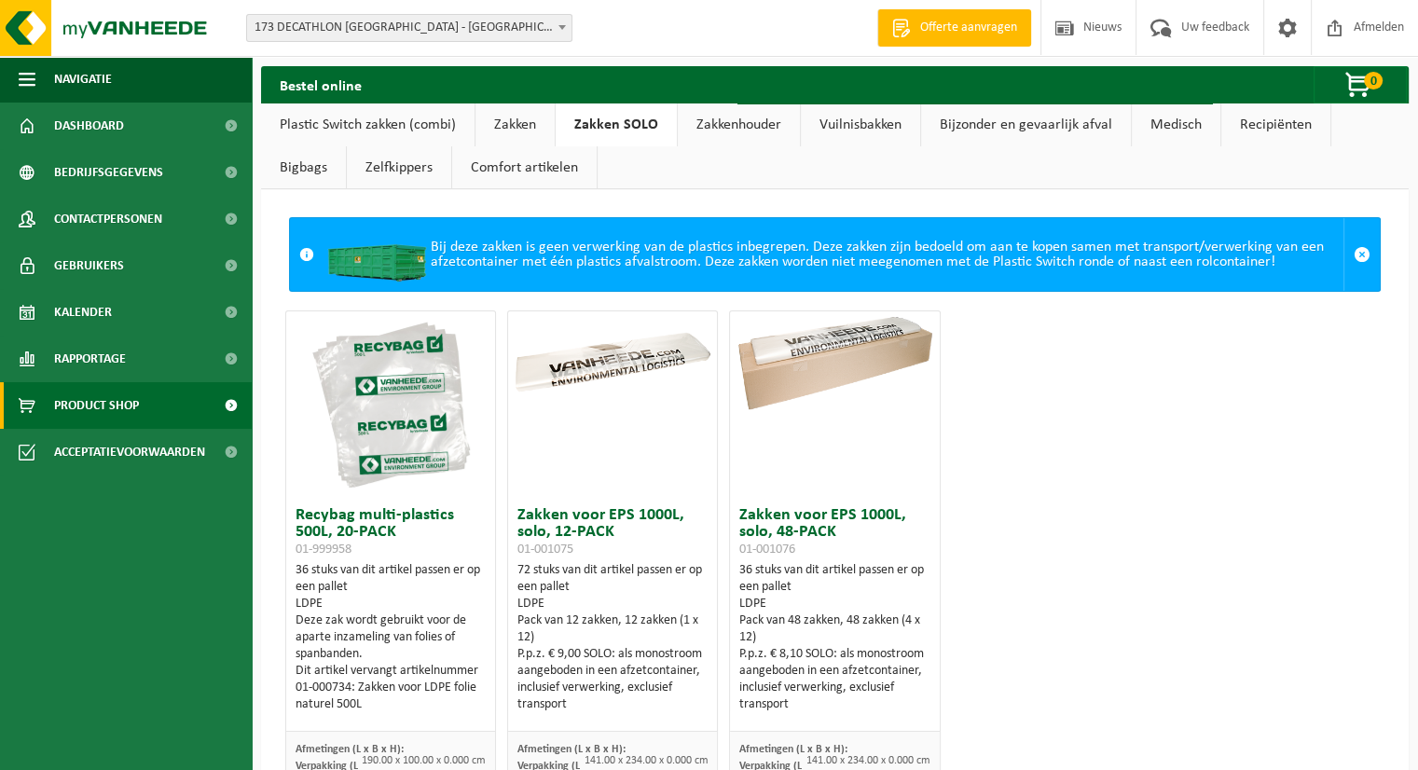
click at [709, 130] on link "Zakkenhouder" at bounding box center [739, 124] width 122 height 43
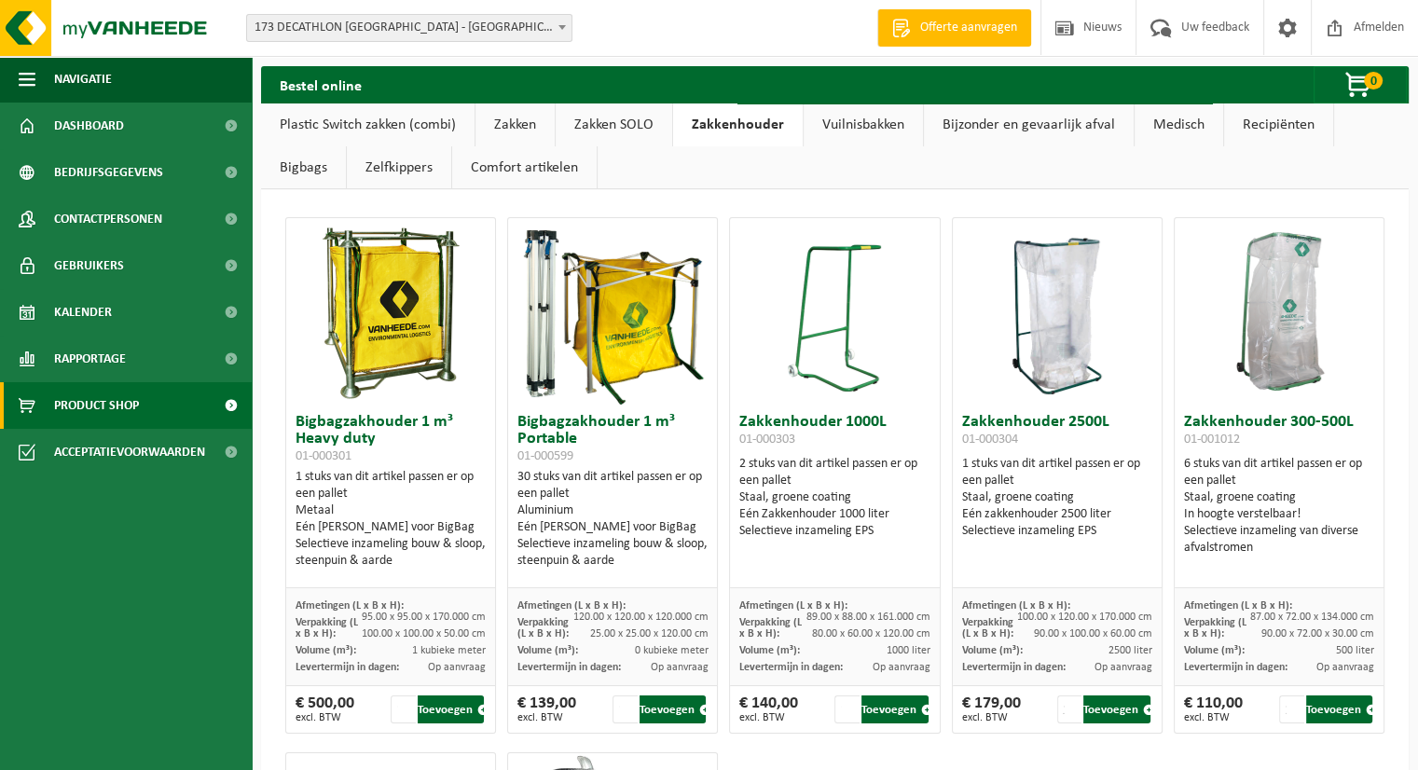
click at [867, 124] on link "Vuilnisbakken" at bounding box center [863, 124] width 119 height 43
